Goal: Leave review/rating

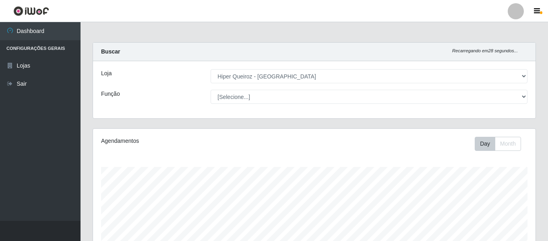
select select "497"
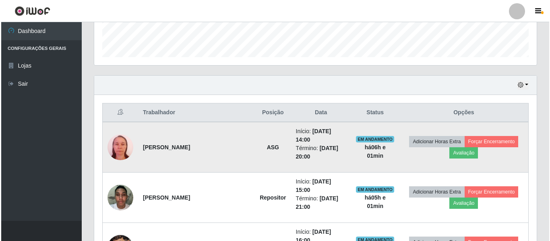
scroll to position [167, 442]
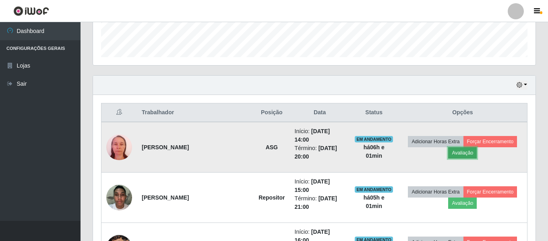
click at [461, 150] on button "Avaliação" at bounding box center [462, 152] width 29 height 11
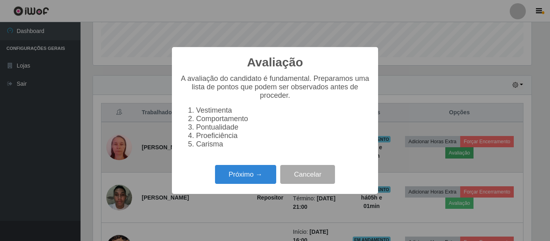
scroll to position [167, 438]
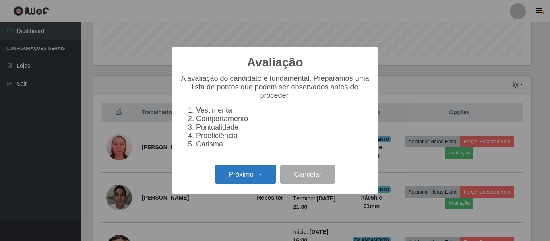
click at [262, 184] on button "Próximo →" at bounding box center [245, 174] width 61 height 19
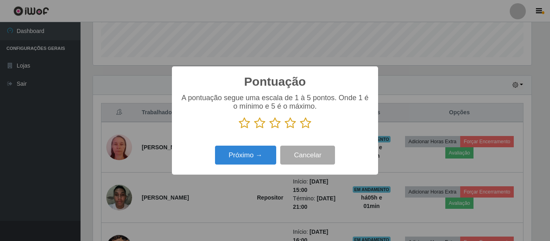
click at [308, 123] on icon at bounding box center [305, 123] width 11 height 12
click at [300, 129] on input "radio" at bounding box center [300, 129] width 0 height 0
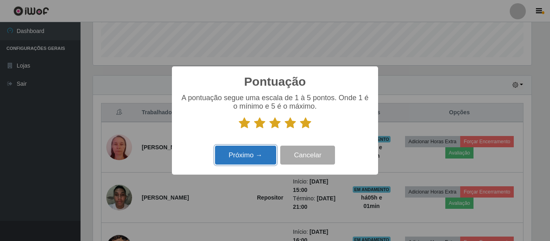
click at [262, 154] on button "Próximo →" at bounding box center [245, 155] width 61 height 19
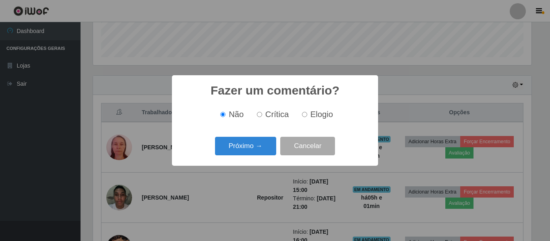
click at [304, 115] on input "Elogio" at bounding box center [304, 114] width 5 height 5
radio input "true"
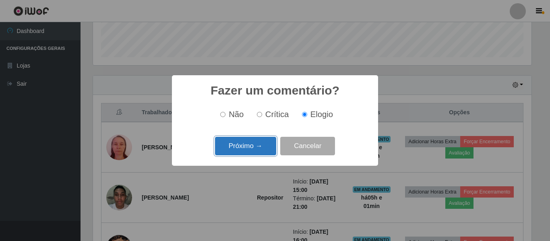
click at [263, 143] on button "Próximo →" at bounding box center [245, 146] width 61 height 19
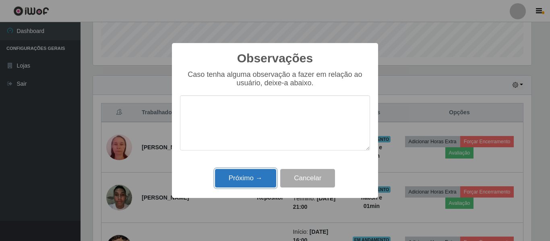
click at [262, 180] on button "Próximo →" at bounding box center [245, 178] width 61 height 19
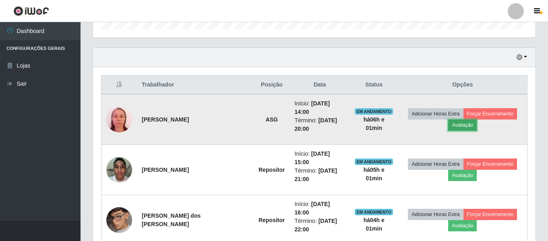
scroll to position [271, 0]
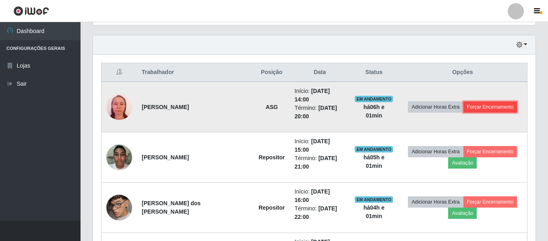
click at [476, 105] on button "Forçar Encerramento" at bounding box center [490, 106] width 54 height 11
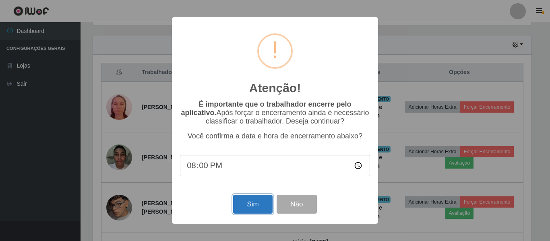
click at [249, 207] on button "Sim" at bounding box center [252, 204] width 39 height 19
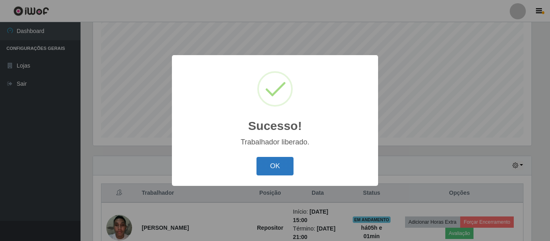
click at [280, 169] on button "OK" at bounding box center [274, 166] width 37 height 19
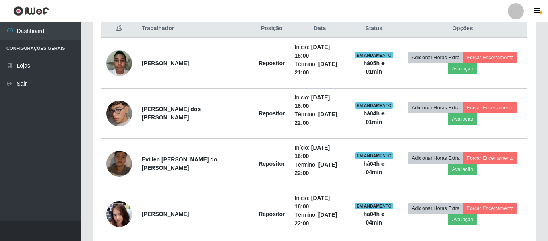
scroll to position [317, 0]
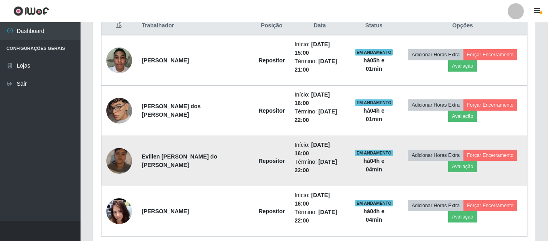
click at [123, 140] on img at bounding box center [119, 161] width 26 height 46
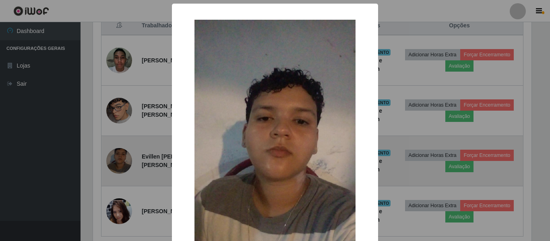
click at [123, 140] on div "× OK Cancel" at bounding box center [275, 120] width 550 height 241
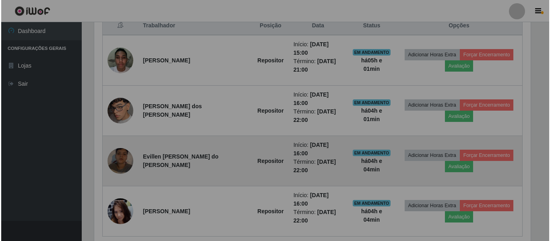
scroll to position [167, 442]
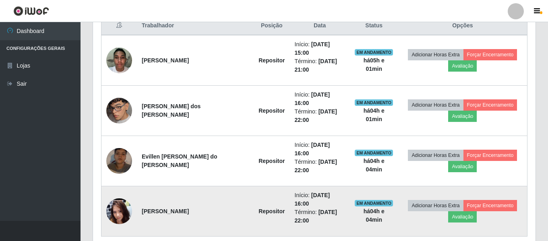
click at [115, 185] on img at bounding box center [119, 211] width 26 height 58
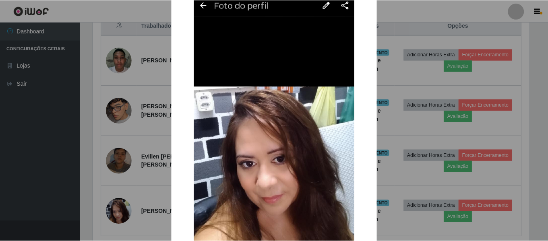
scroll to position [121, 0]
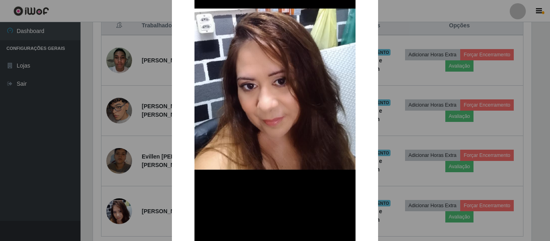
click at [517, 135] on div "× OK Cancel" at bounding box center [275, 120] width 550 height 241
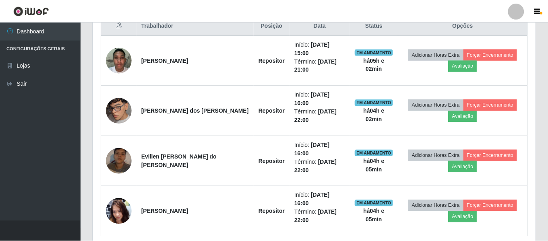
scroll to position [167, 442]
